Goal: Information Seeking & Learning: Learn about a topic

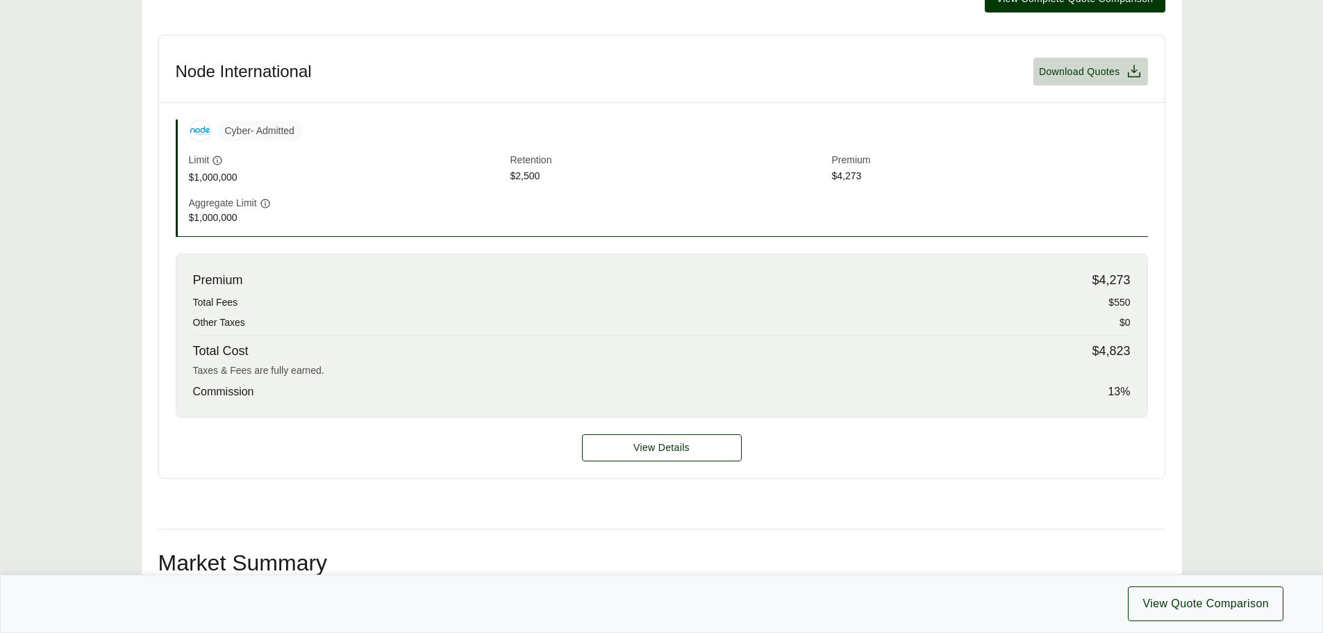
scroll to position [417, 0]
click at [620, 445] on button "View Details" at bounding box center [662, 446] width 160 height 27
click at [650, 447] on span "View Details" at bounding box center [661, 447] width 56 height 15
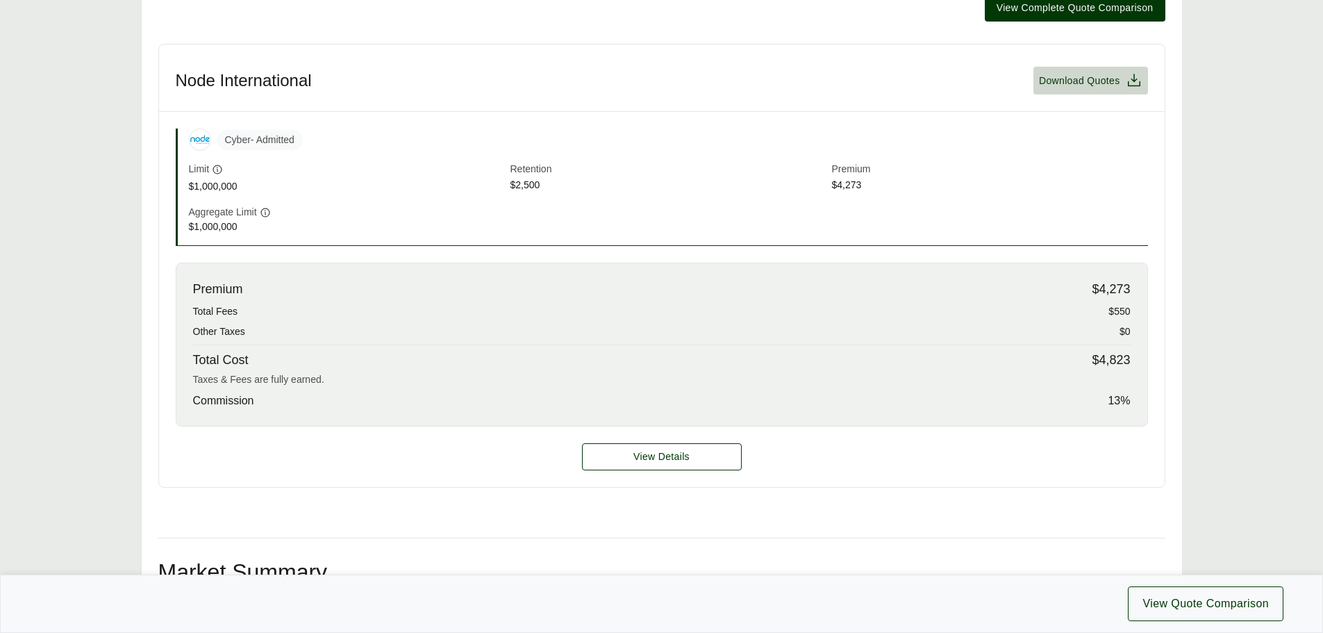
scroll to position [417, 0]
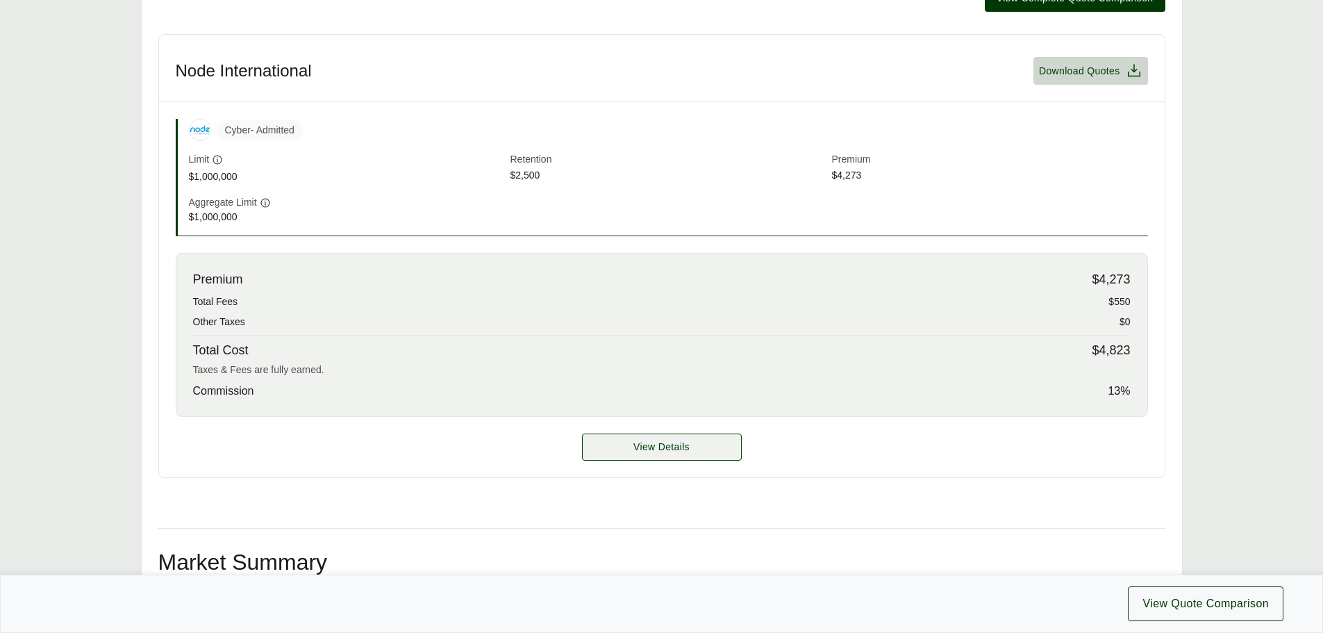
click at [645, 453] on span "View Details" at bounding box center [661, 447] width 56 height 15
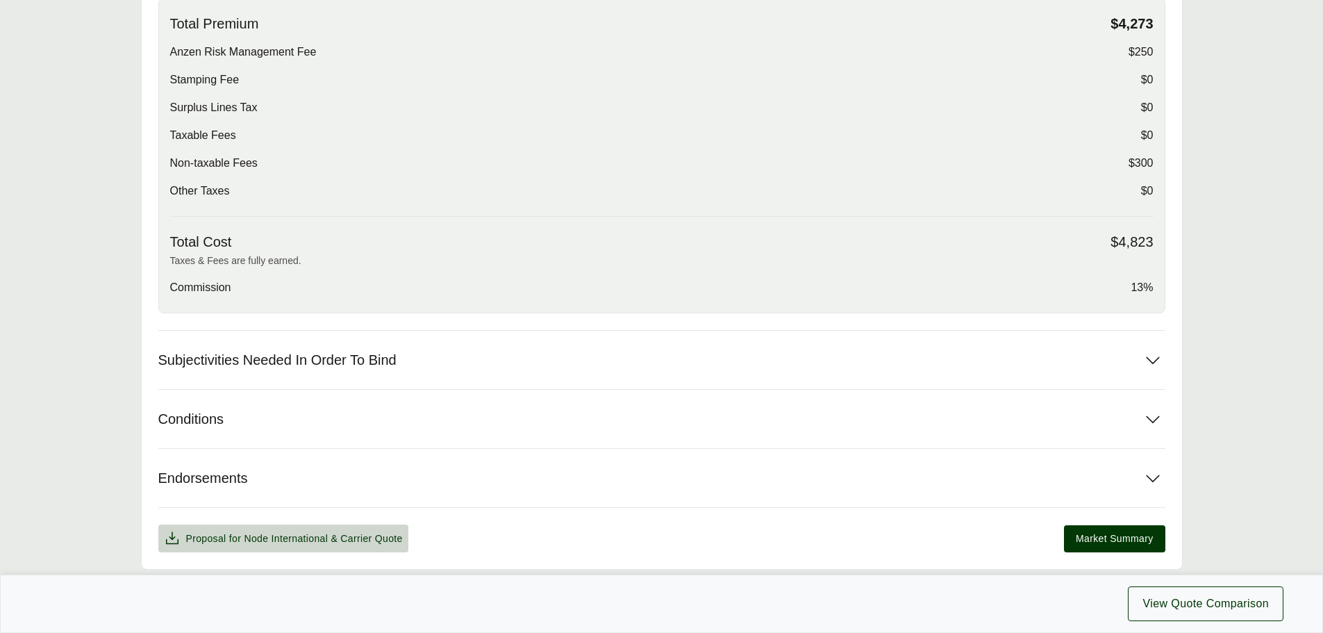
scroll to position [486, 0]
click at [1151, 356] on icon at bounding box center [1152, 358] width 25 height 25
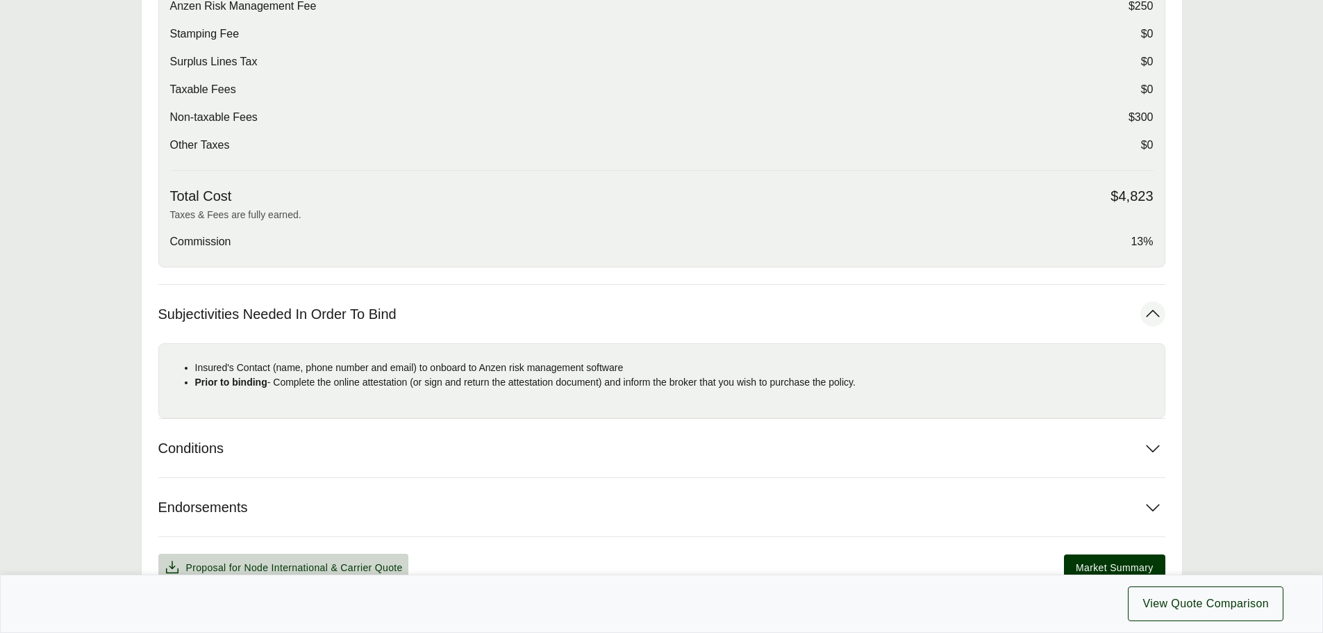
scroll to position [556, 0]
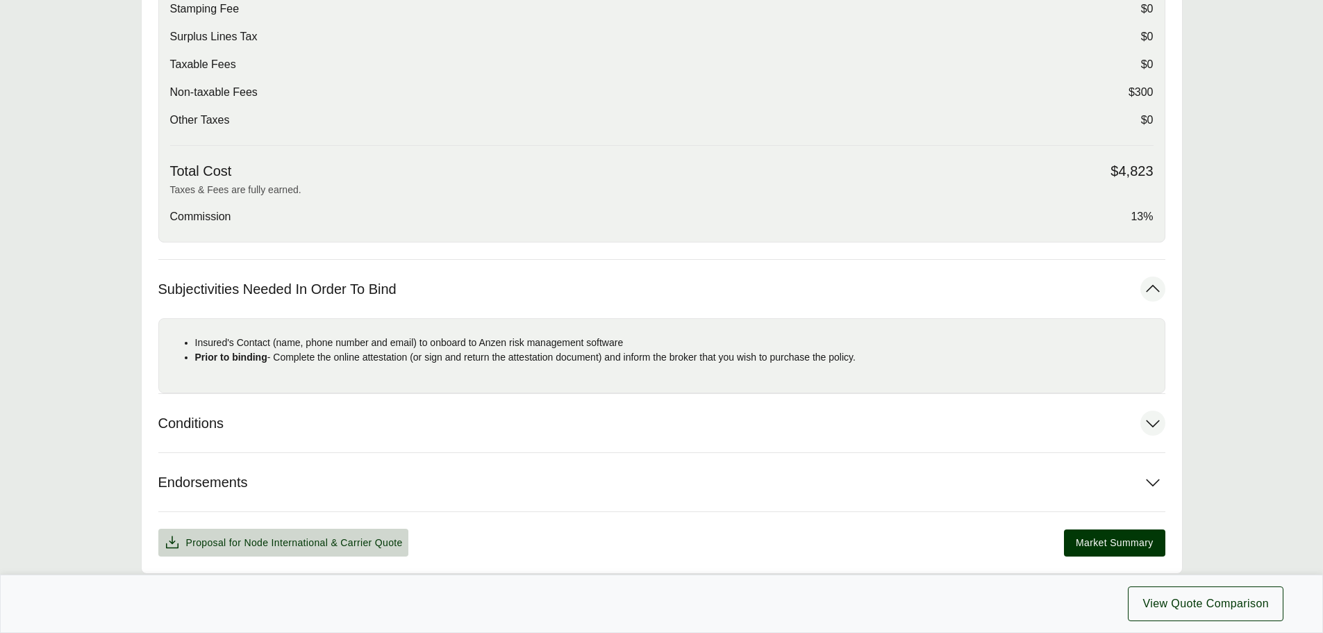
click at [1157, 428] on icon at bounding box center [1152, 422] width 25 height 25
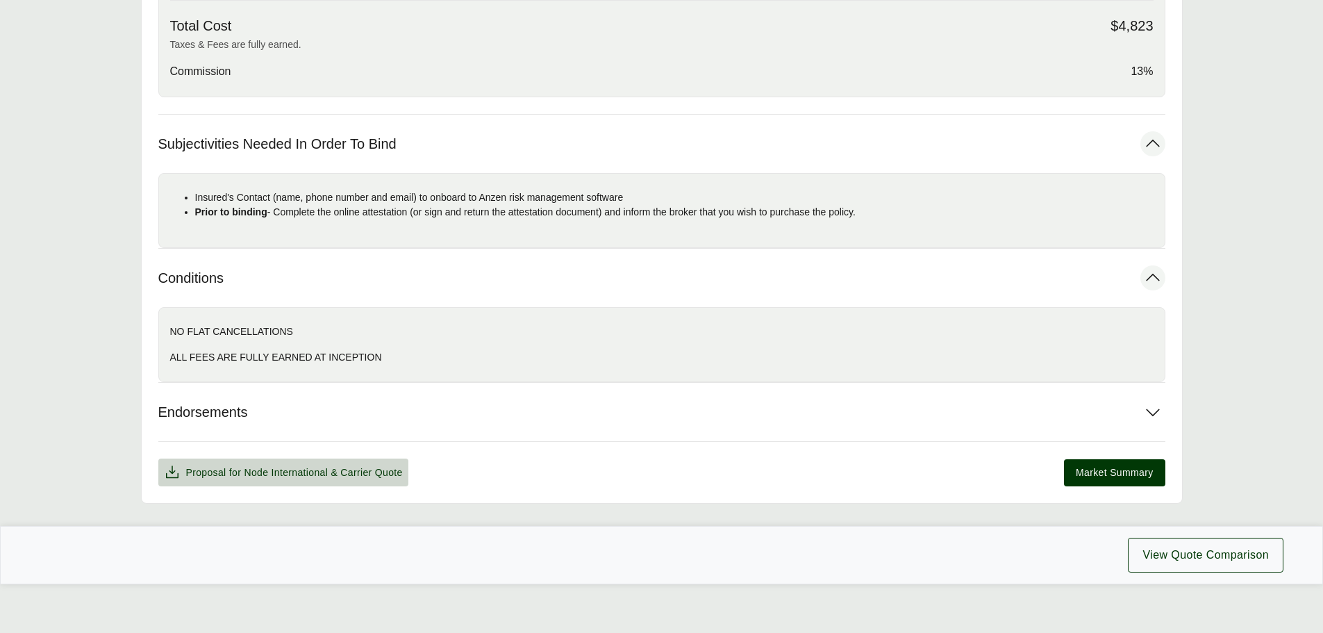
scroll to position [708, 0]
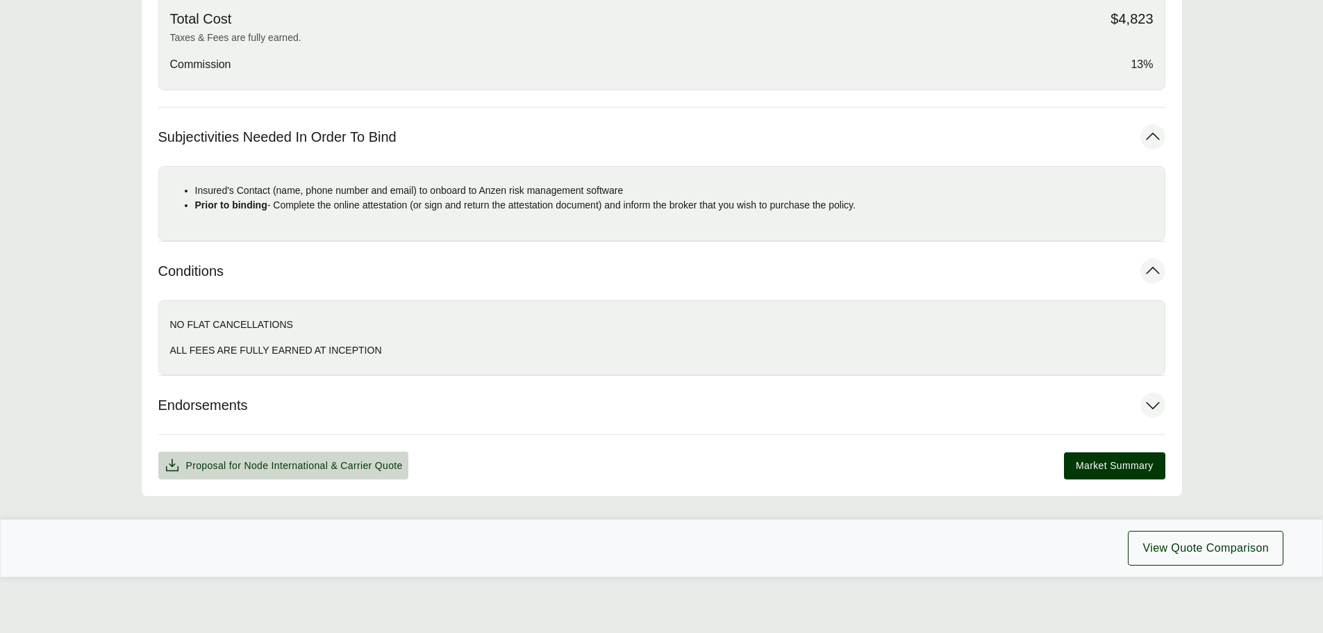
click at [1149, 410] on icon at bounding box center [1152, 404] width 25 height 25
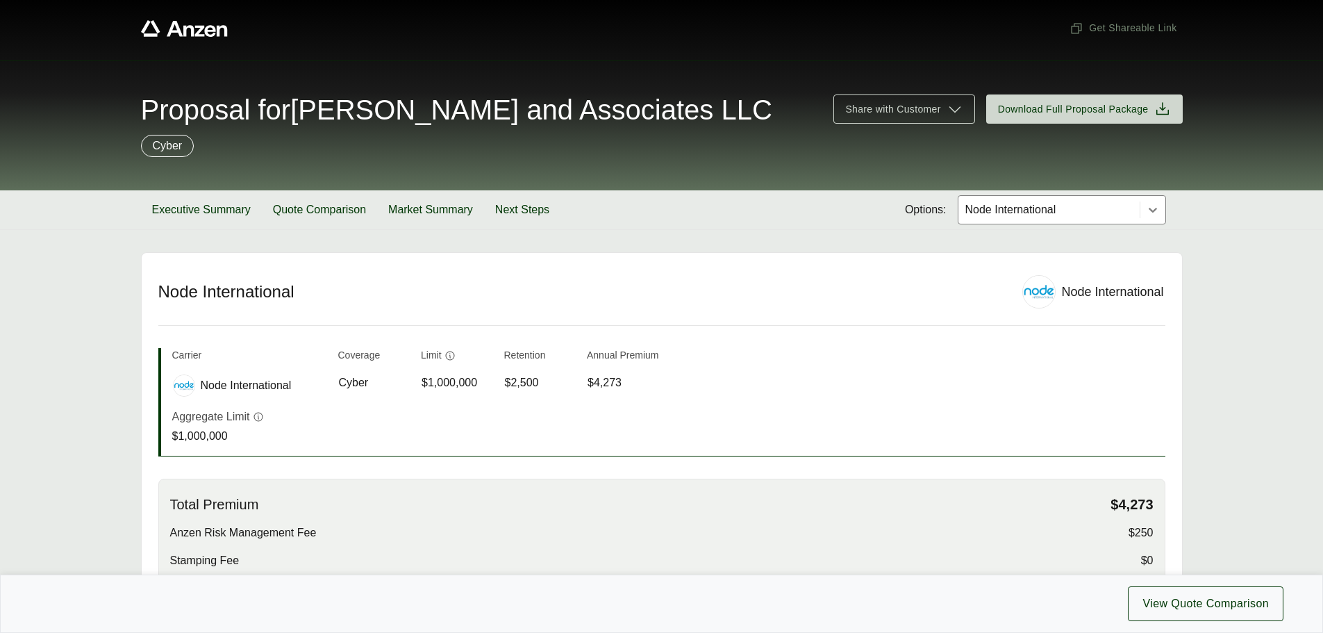
scroll to position [0, 0]
